Goal: Task Accomplishment & Management: Manage account settings

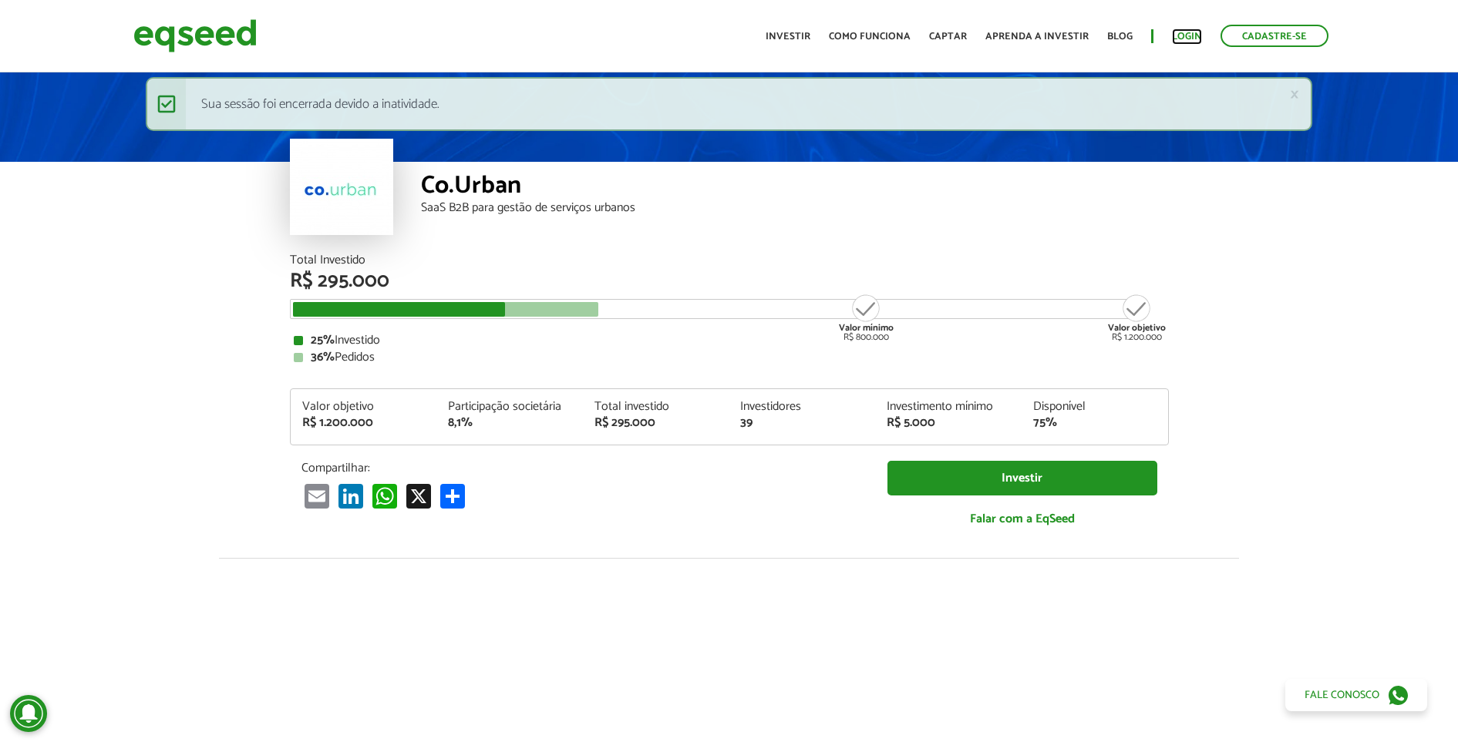
click at [1176, 36] on link "Login" at bounding box center [1187, 37] width 30 height 10
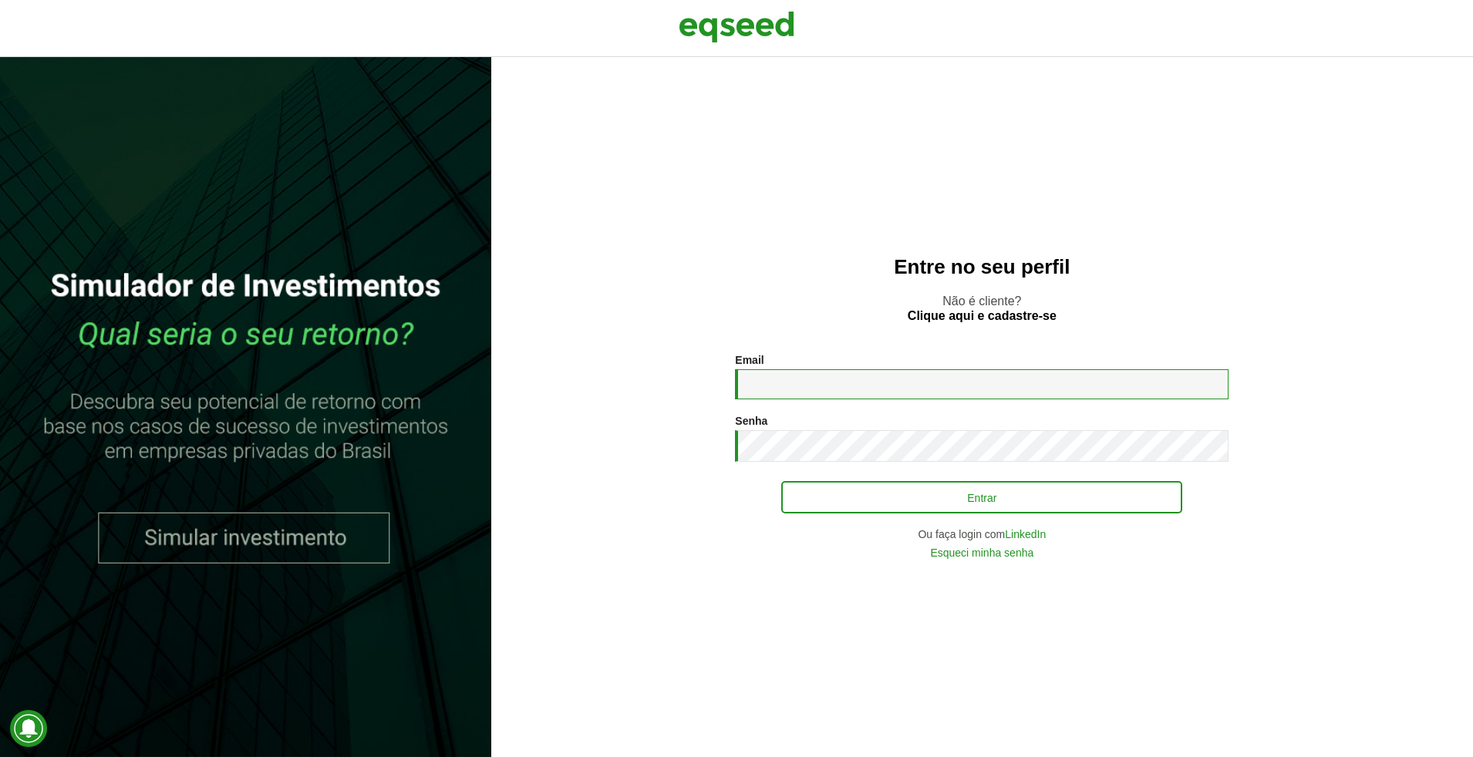
type input "**********"
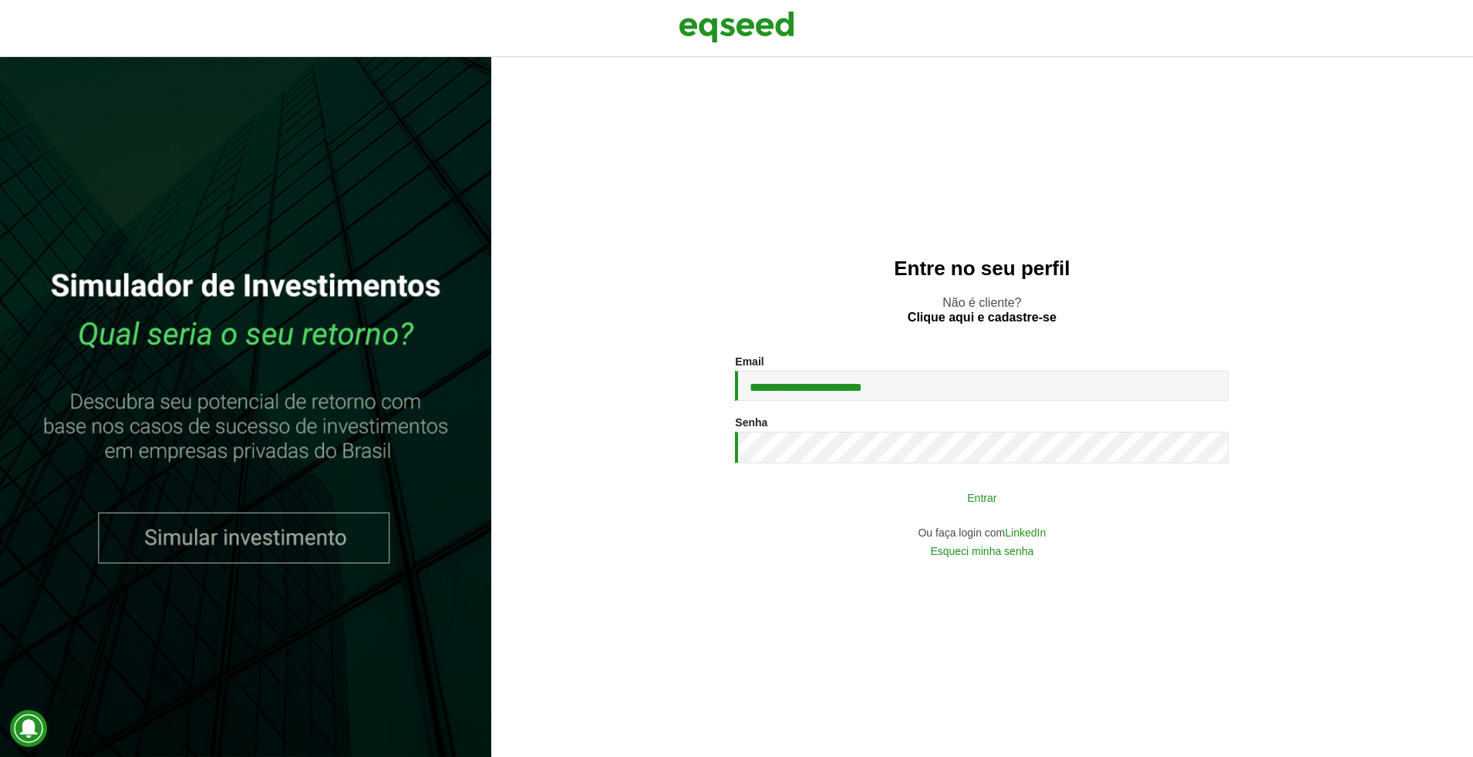
click at [853, 486] on button "Entrar" at bounding box center [981, 497] width 401 height 29
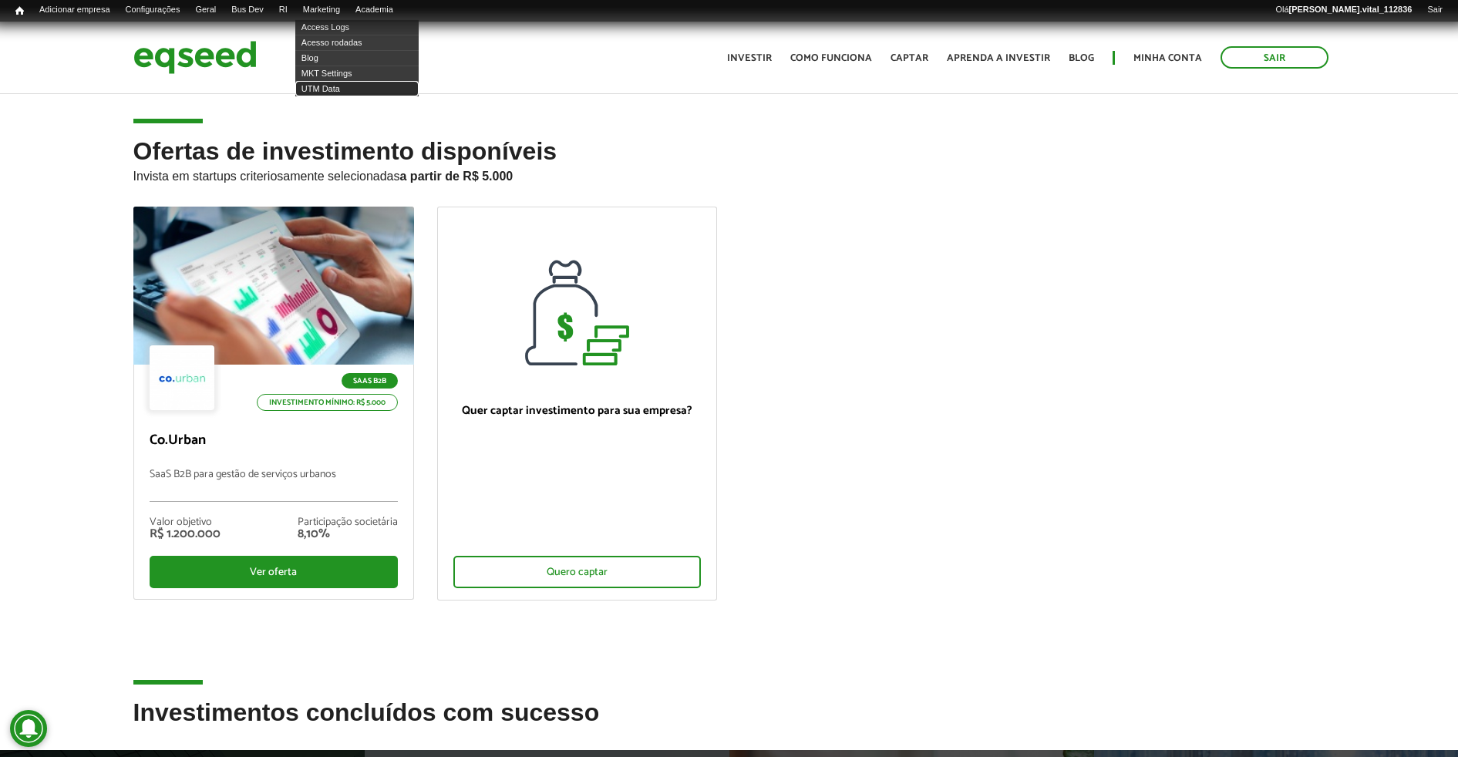
click at [352, 85] on link "UTM Data" at bounding box center [356, 88] width 123 height 15
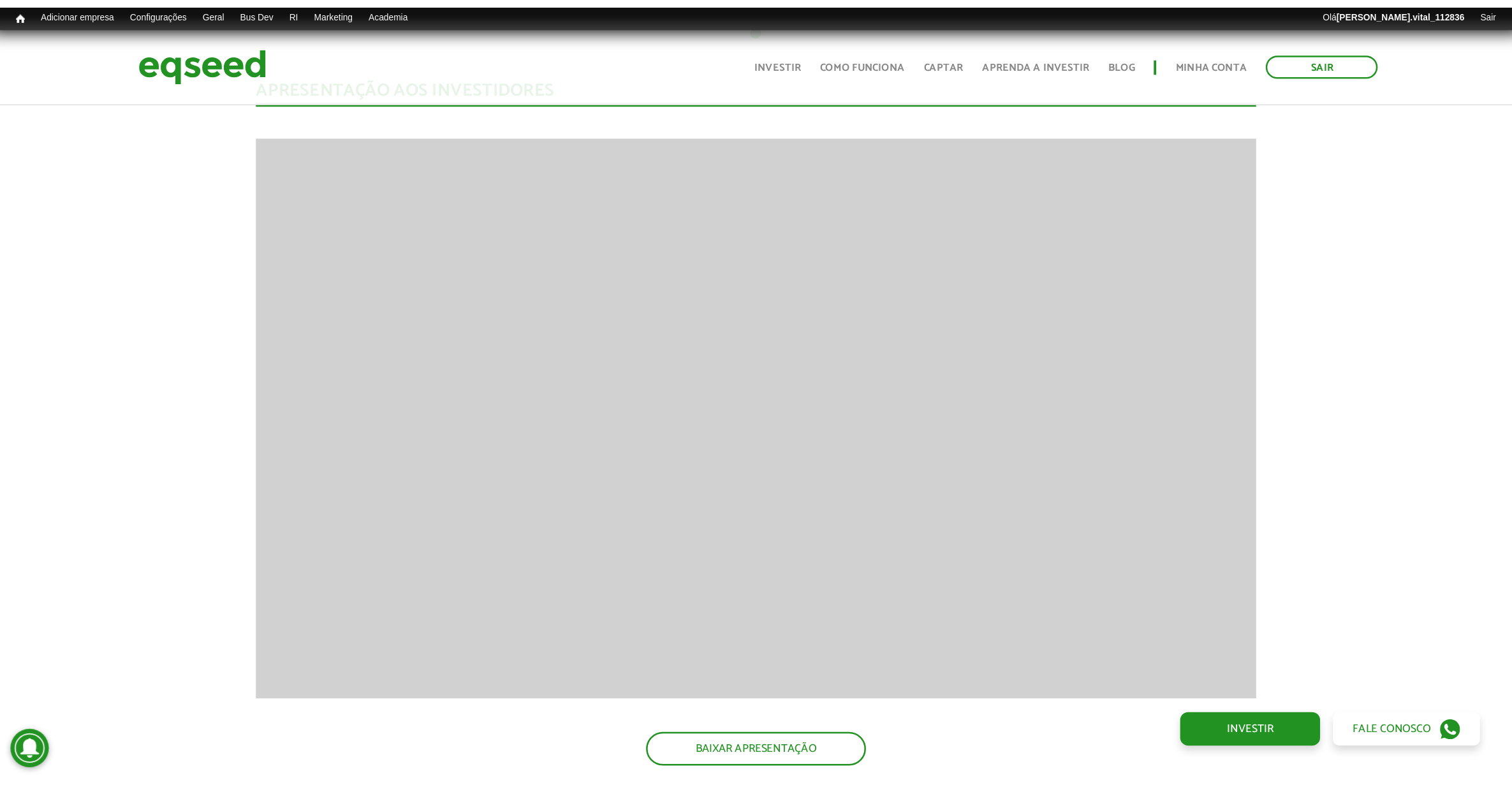
scroll to position [1196, 0]
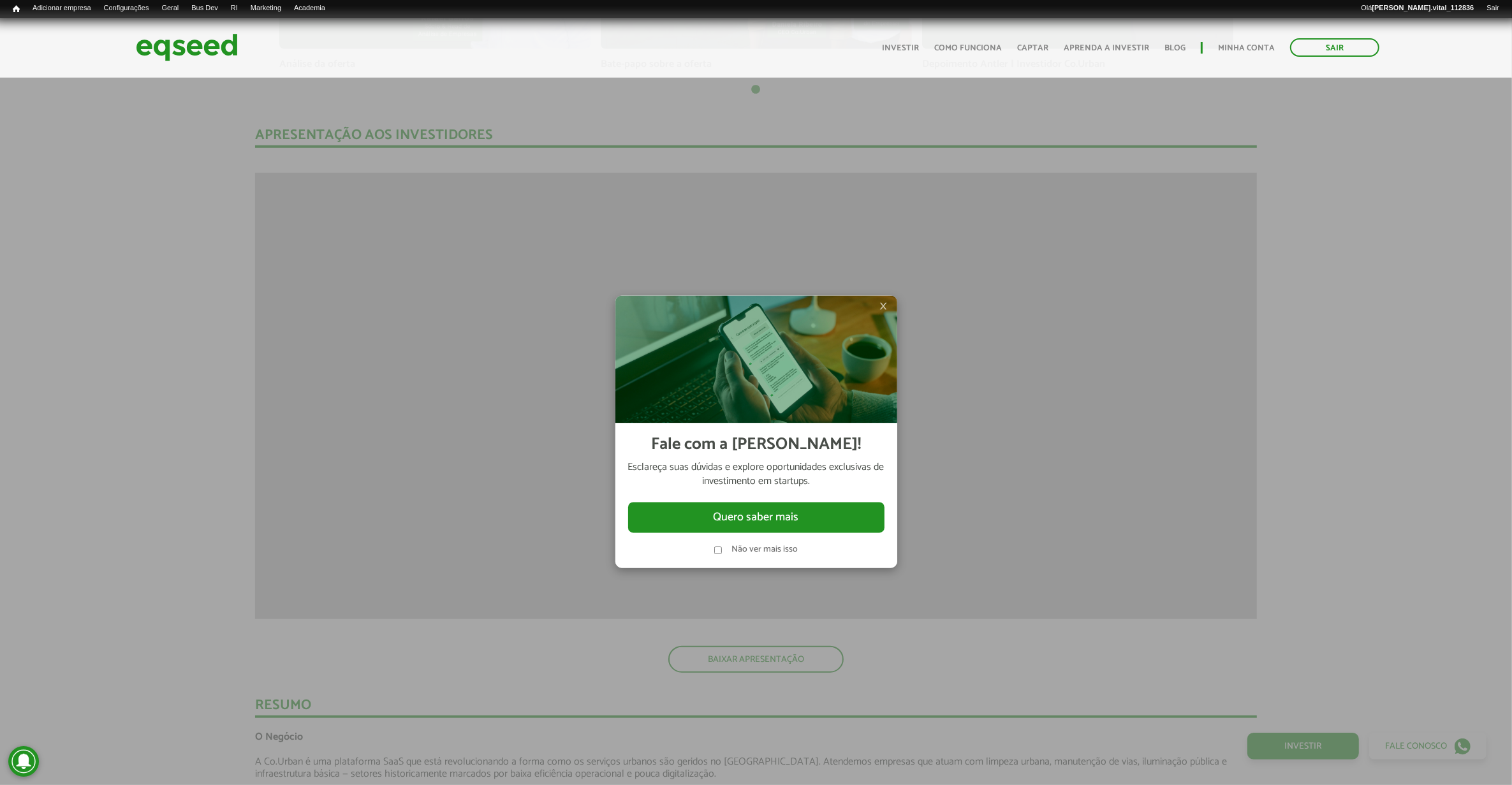
click at [887, 309] on span "×" at bounding box center [883, 307] width 7 height 16
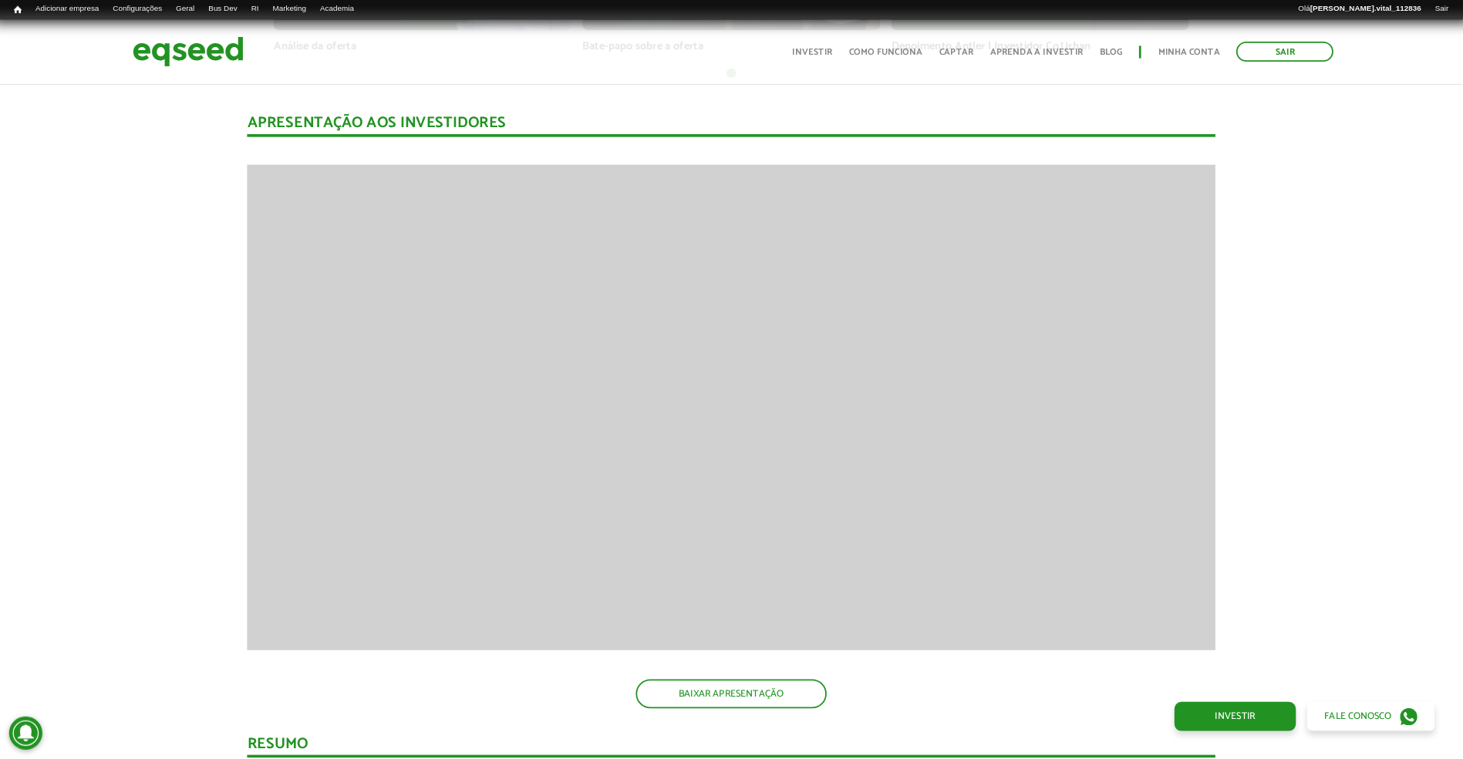
scroll to position [1446, 0]
